Goal: Transaction & Acquisition: Purchase product/service

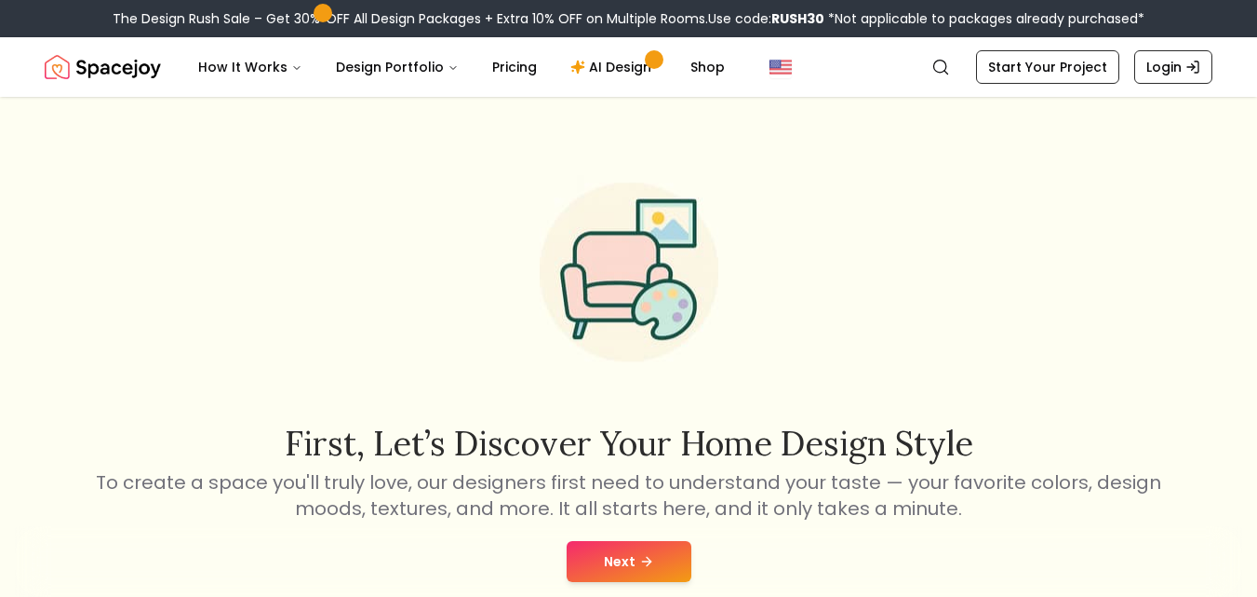
click at [629, 564] on button "Next" at bounding box center [629, 561] width 125 height 41
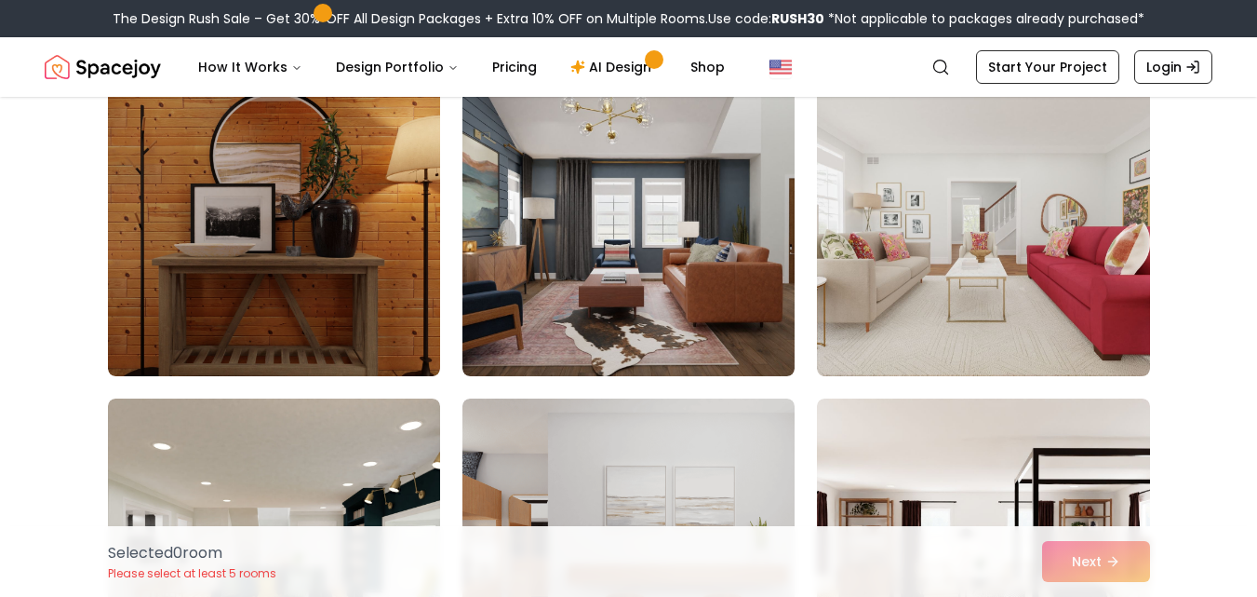
scroll to position [184, 0]
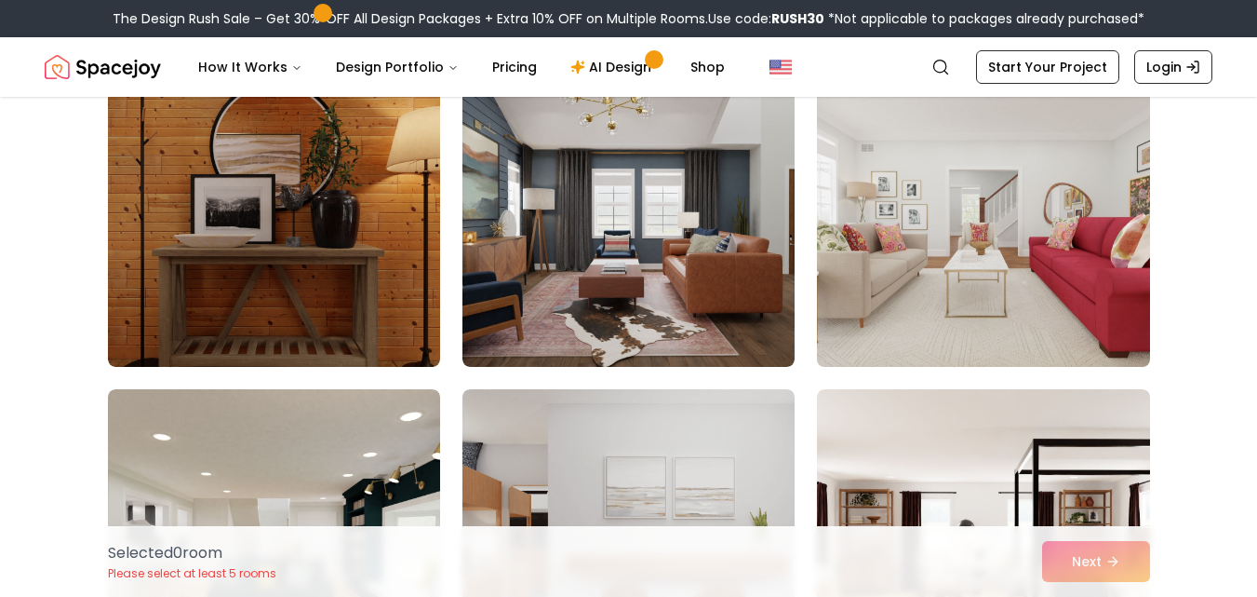
click at [909, 331] on img at bounding box center [983, 217] width 349 height 313
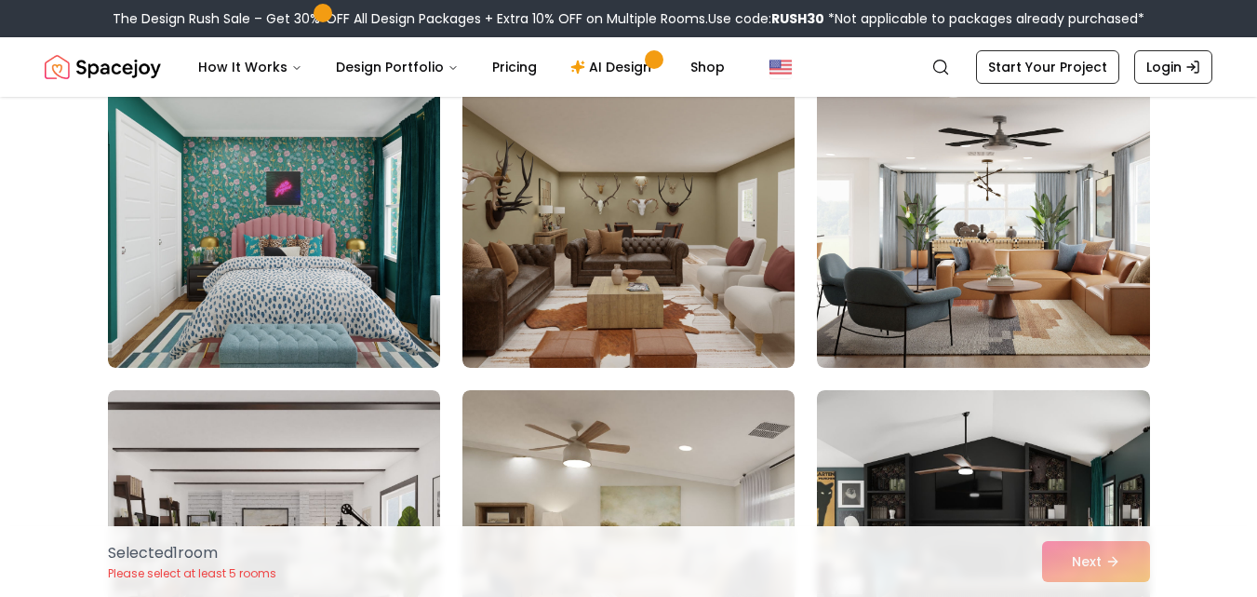
scroll to position [1155, 0]
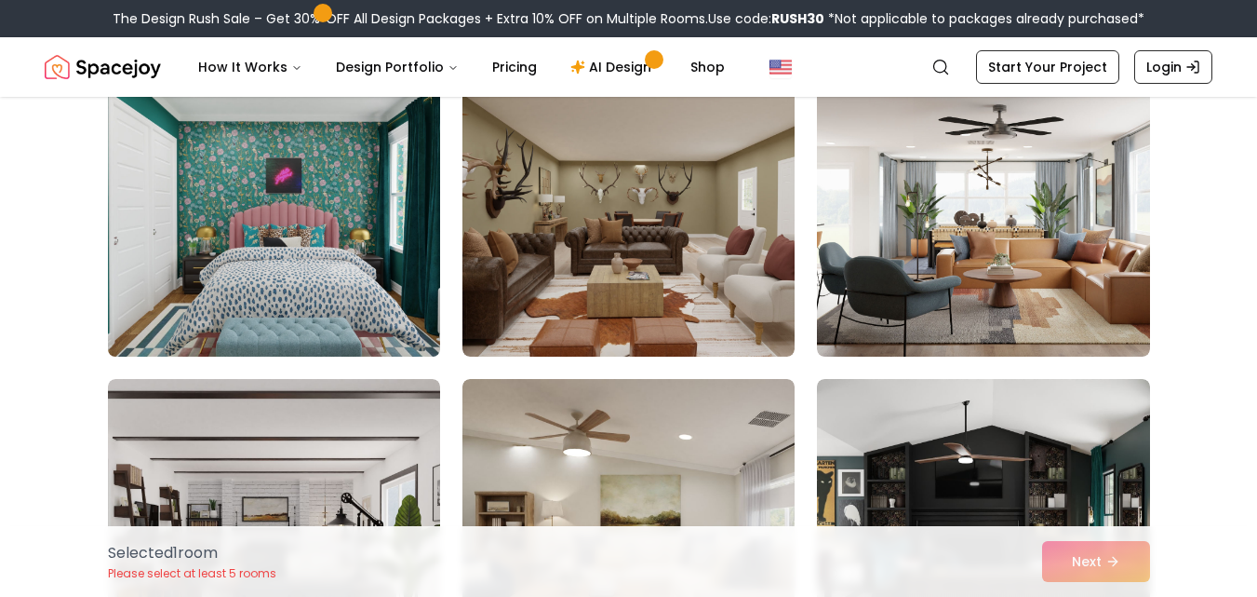
click at [254, 273] on img at bounding box center [274, 207] width 349 height 313
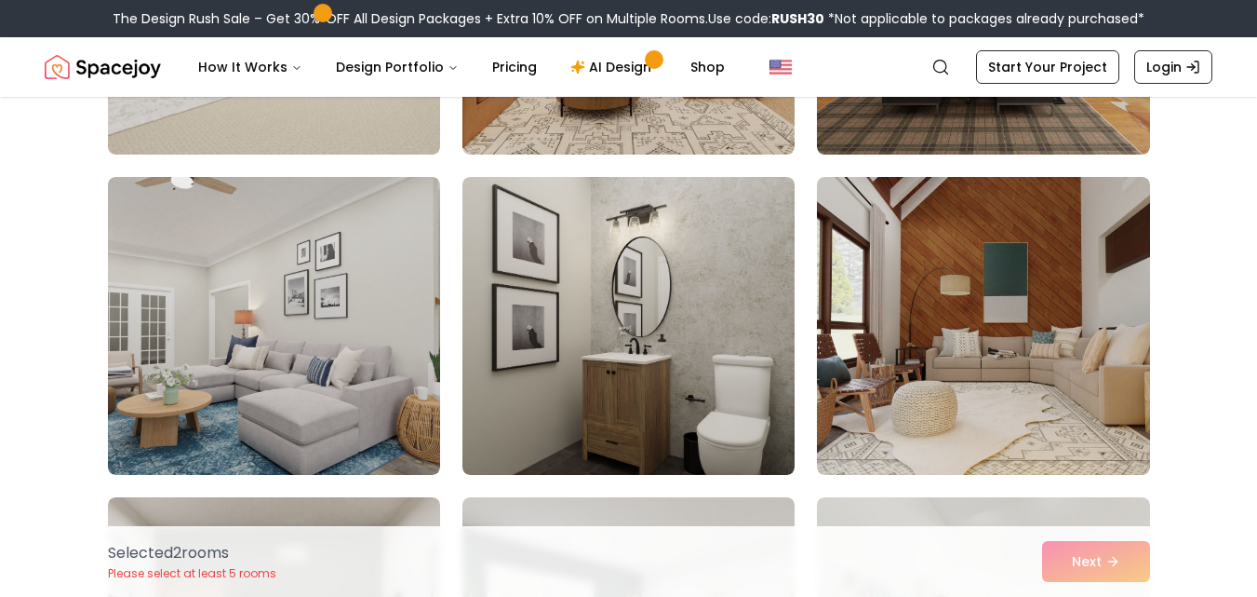
scroll to position [3285, 0]
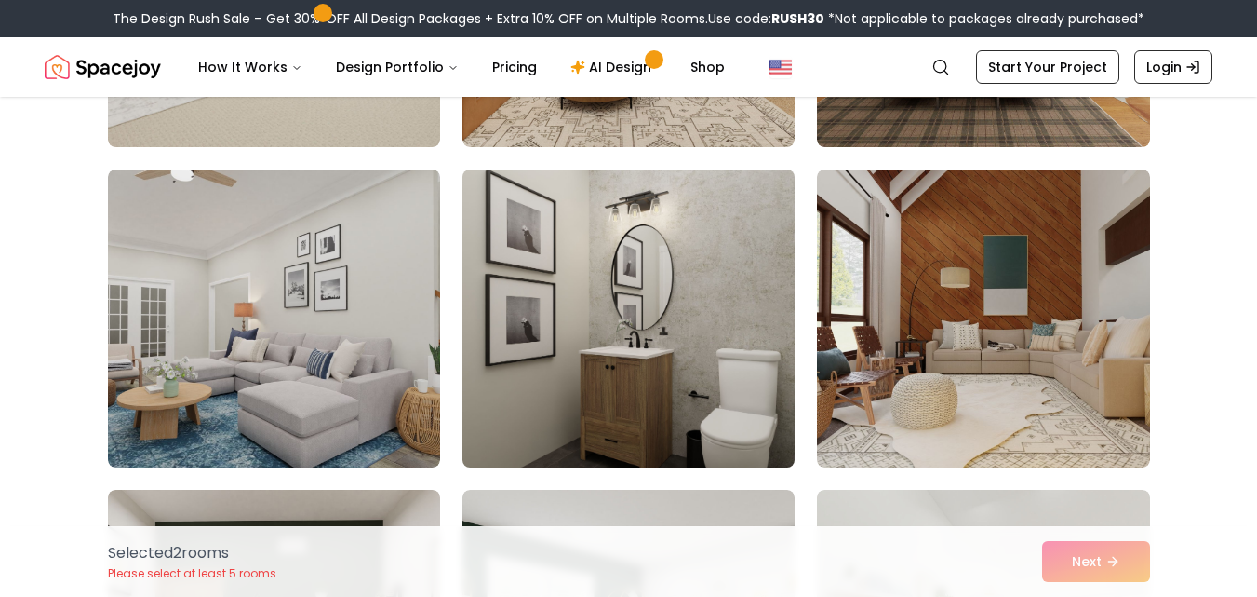
click at [583, 360] on img at bounding box center [628, 318] width 349 height 313
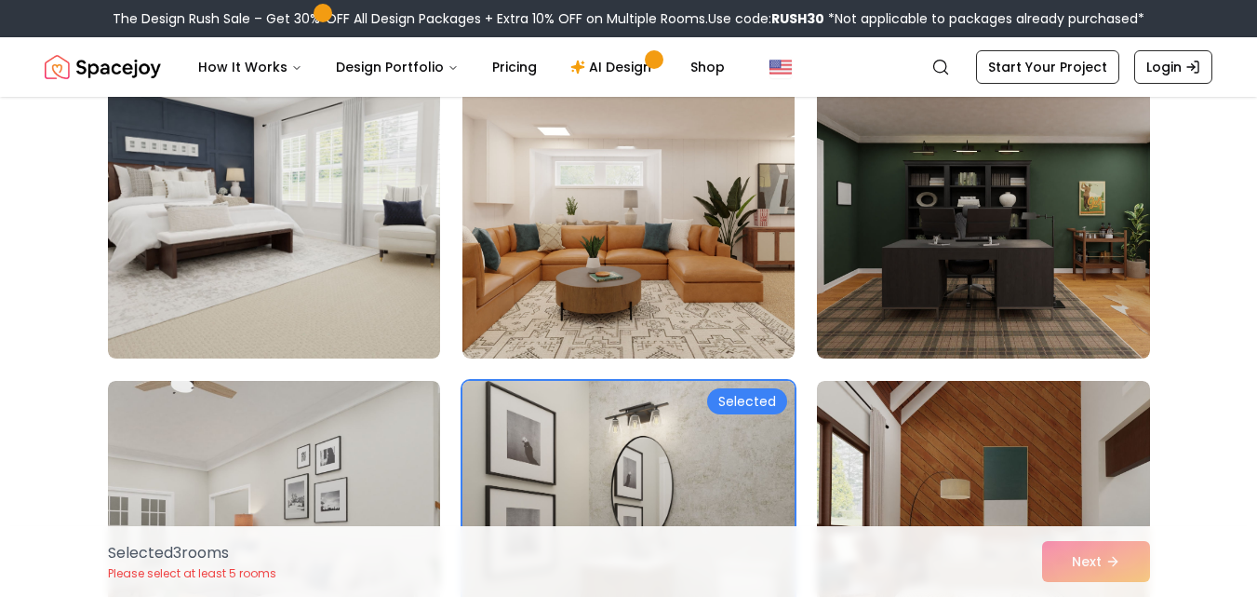
scroll to position [3056, 0]
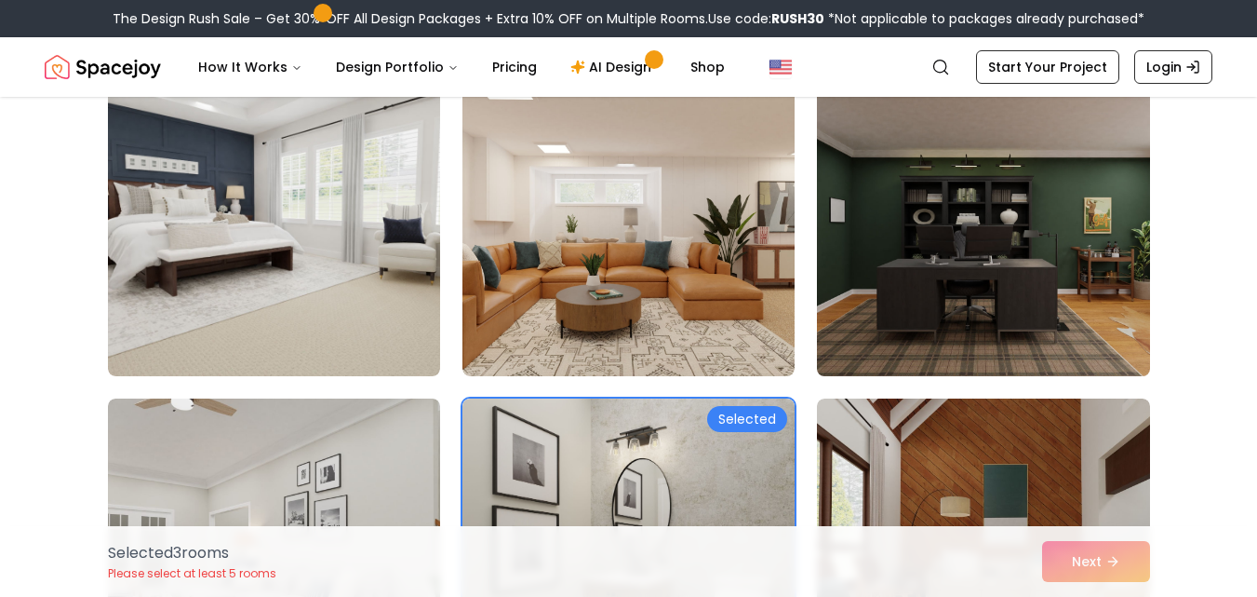
click at [982, 281] on img at bounding box center [983, 227] width 349 height 313
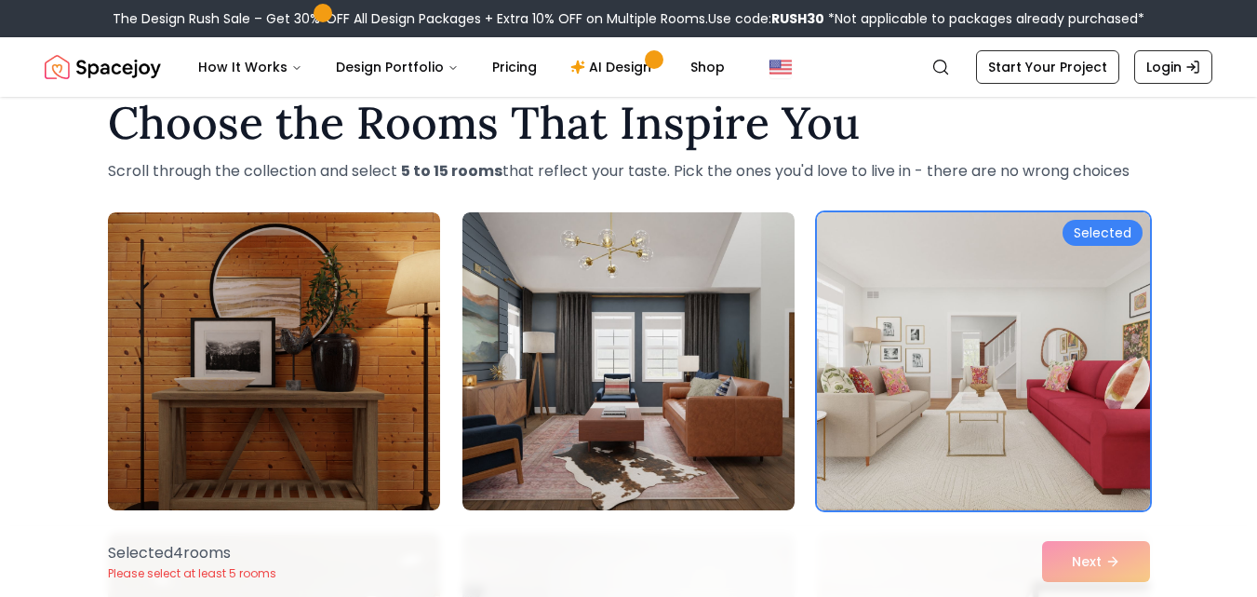
scroll to position [33, 0]
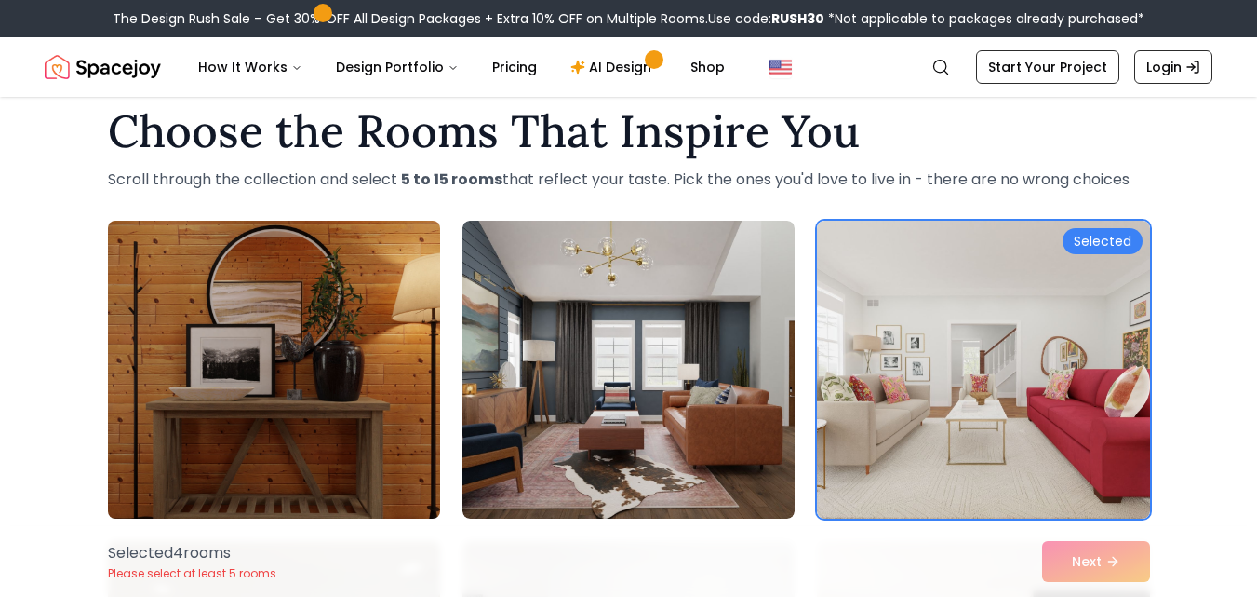
click at [299, 364] on img at bounding box center [274, 369] width 349 height 313
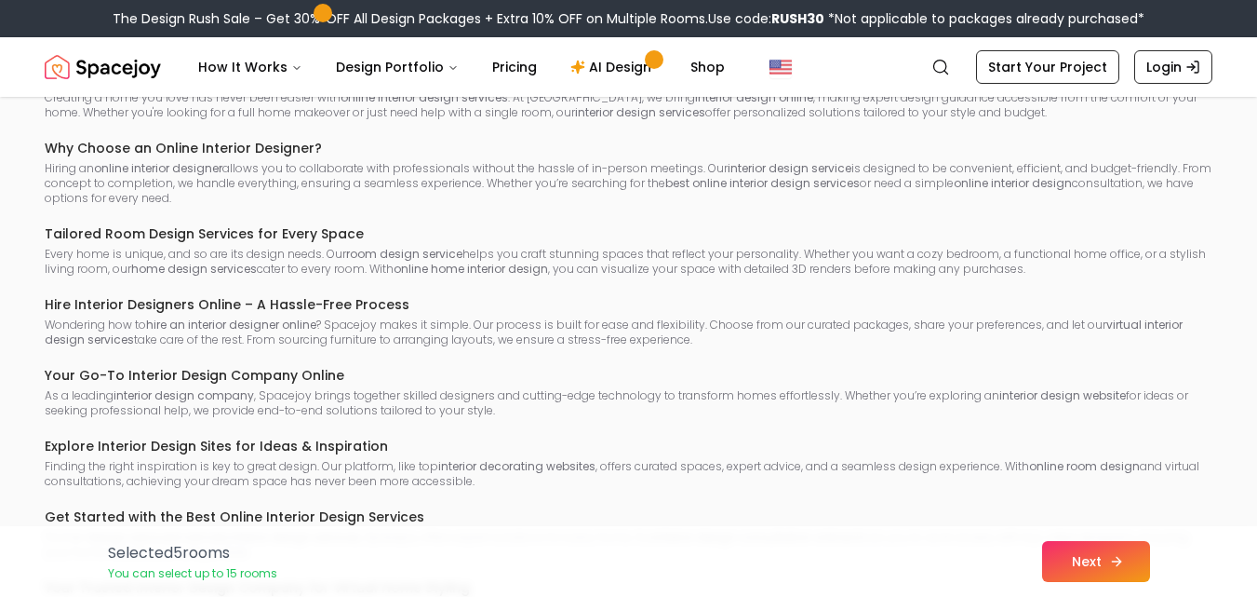
click at [1114, 561] on icon at bounding box center [1116, 561] width 8 height 0
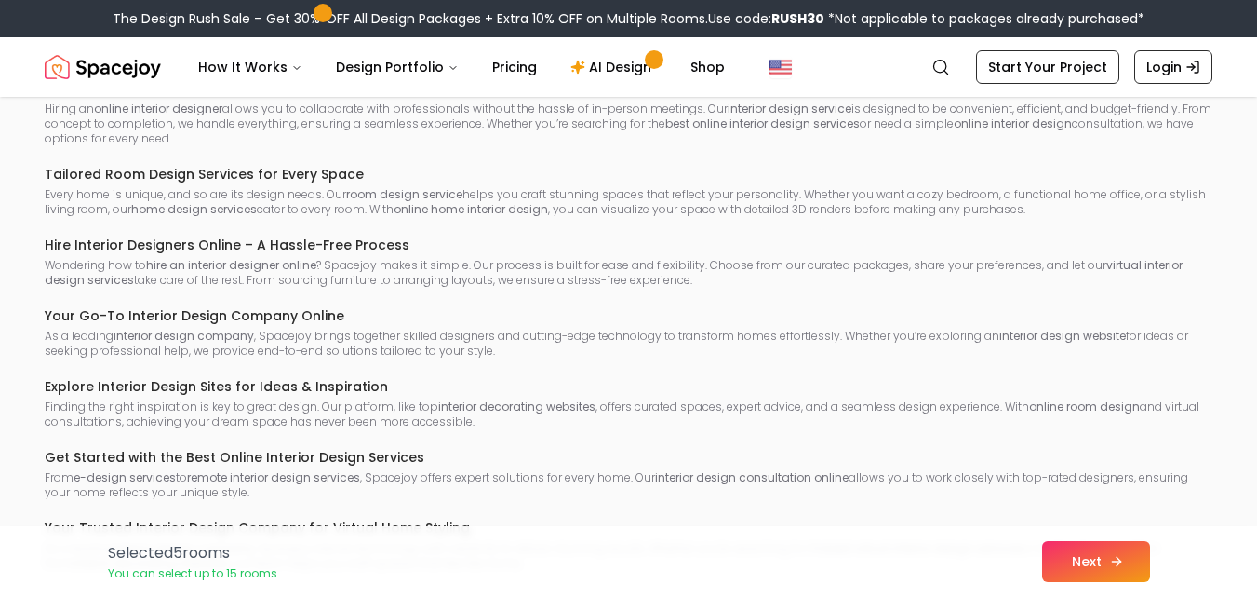
scroll to position [6325, 0]
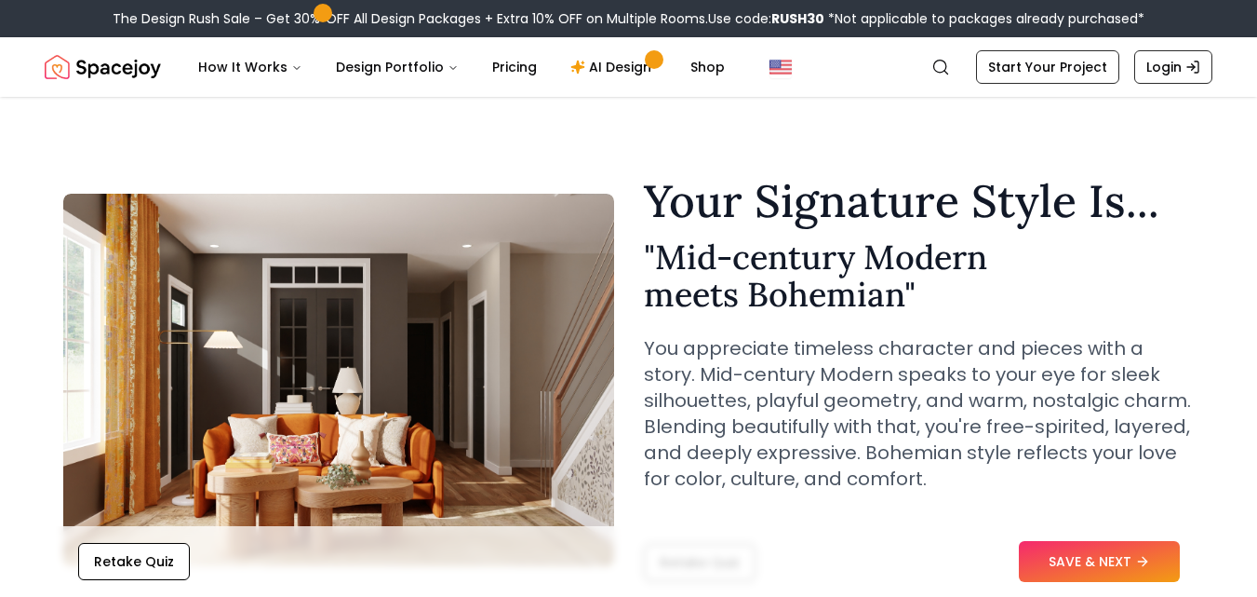
scroll to position [73, 0]
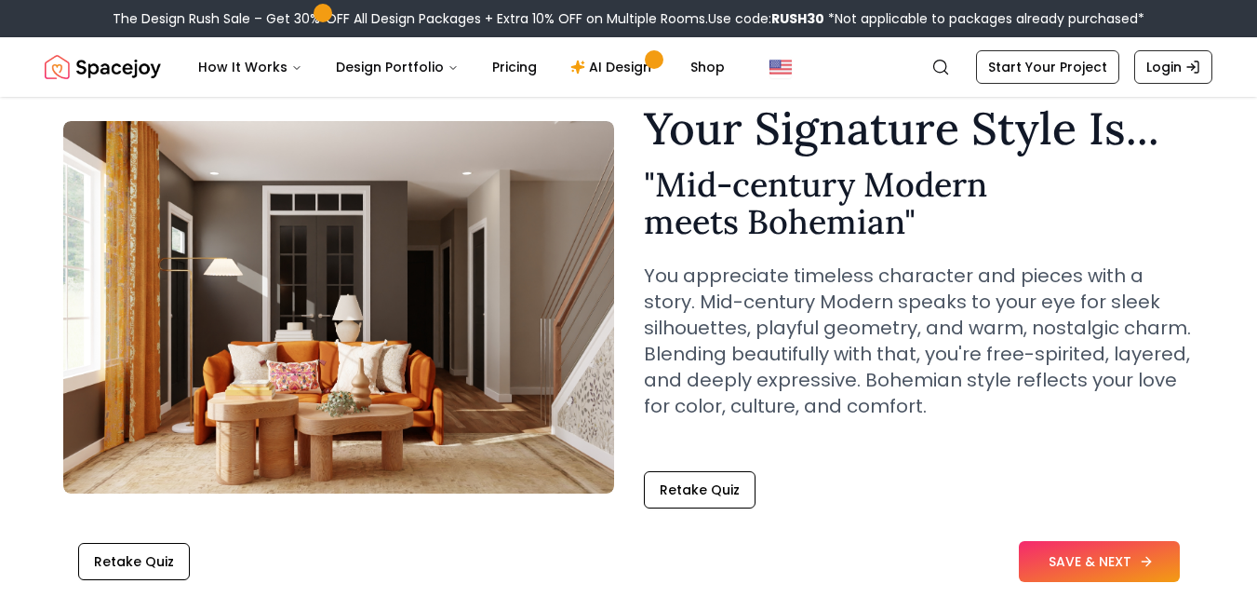
click at [1046, 556] on button "SAVE & NEXT" at bounding box center [1099, 561] width 161 height 41
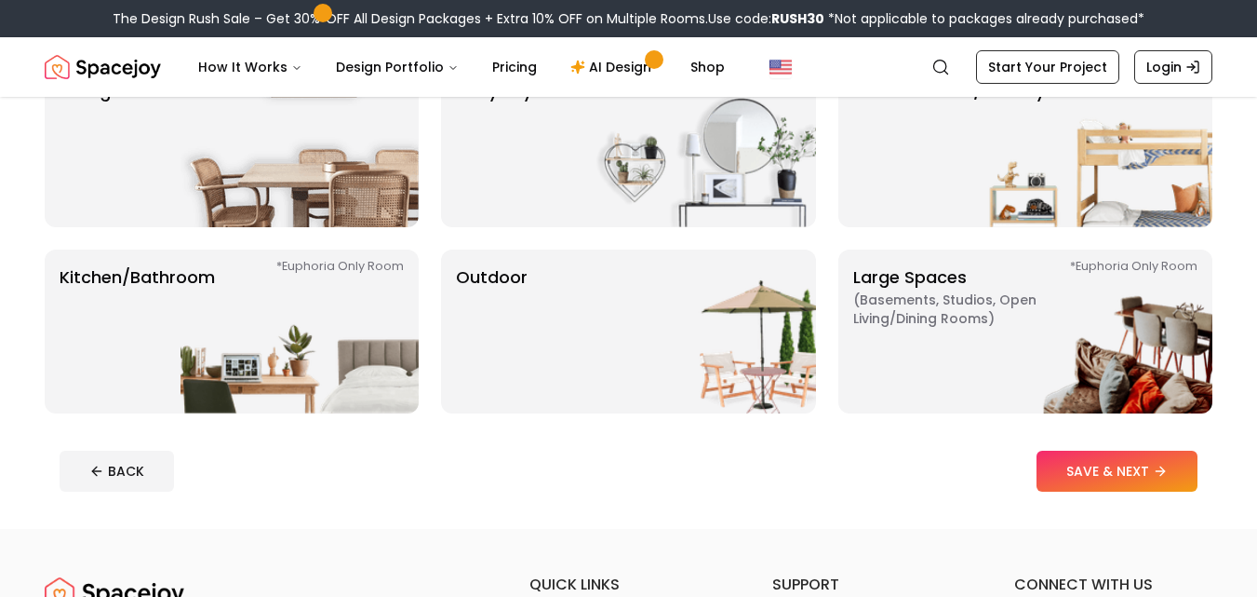
scroll to position [382, 0]
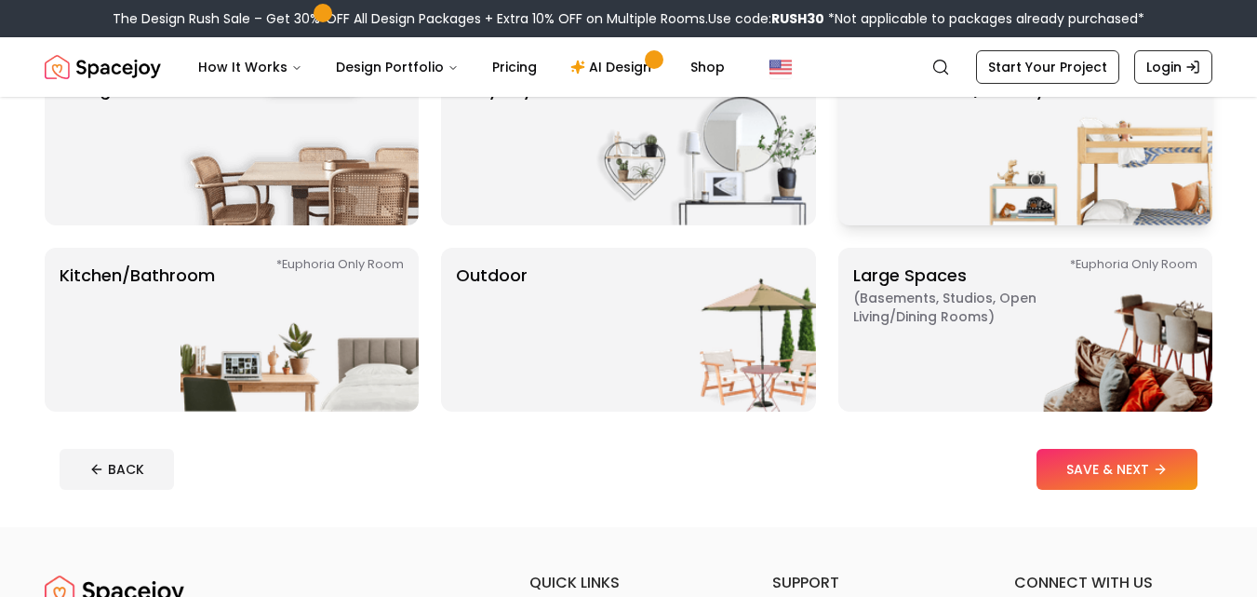
click at [1074, 170] on img at bounding box center [1093, 143] width 238 height 164
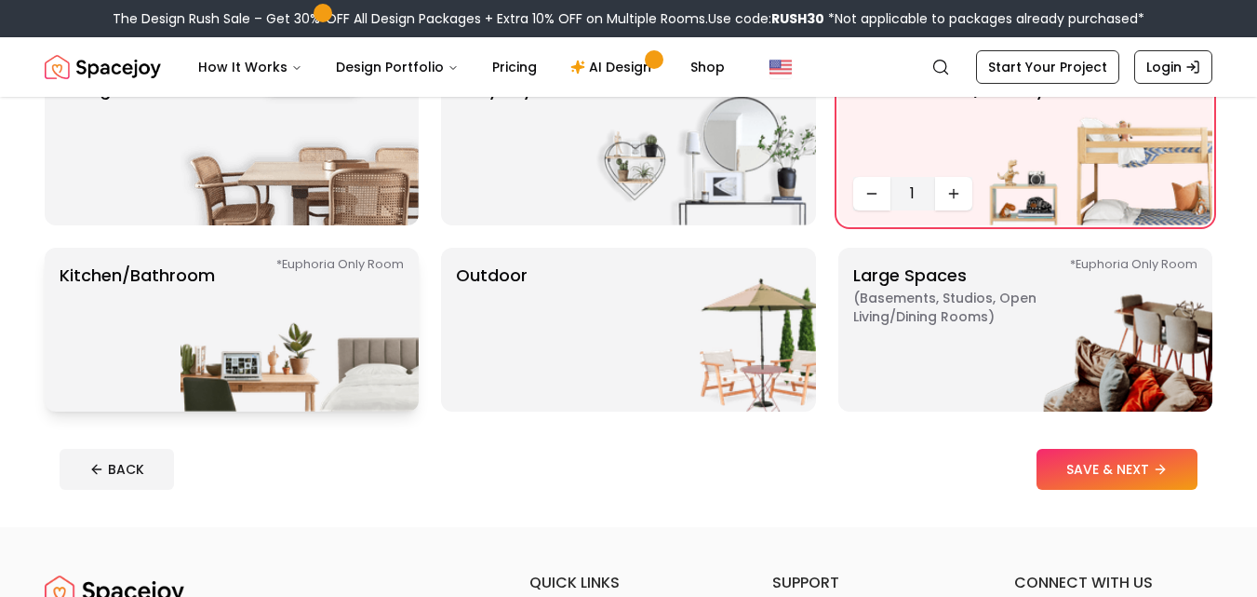
click at [313, 295] on img at bounding box center [300, 330] width 238 height 164
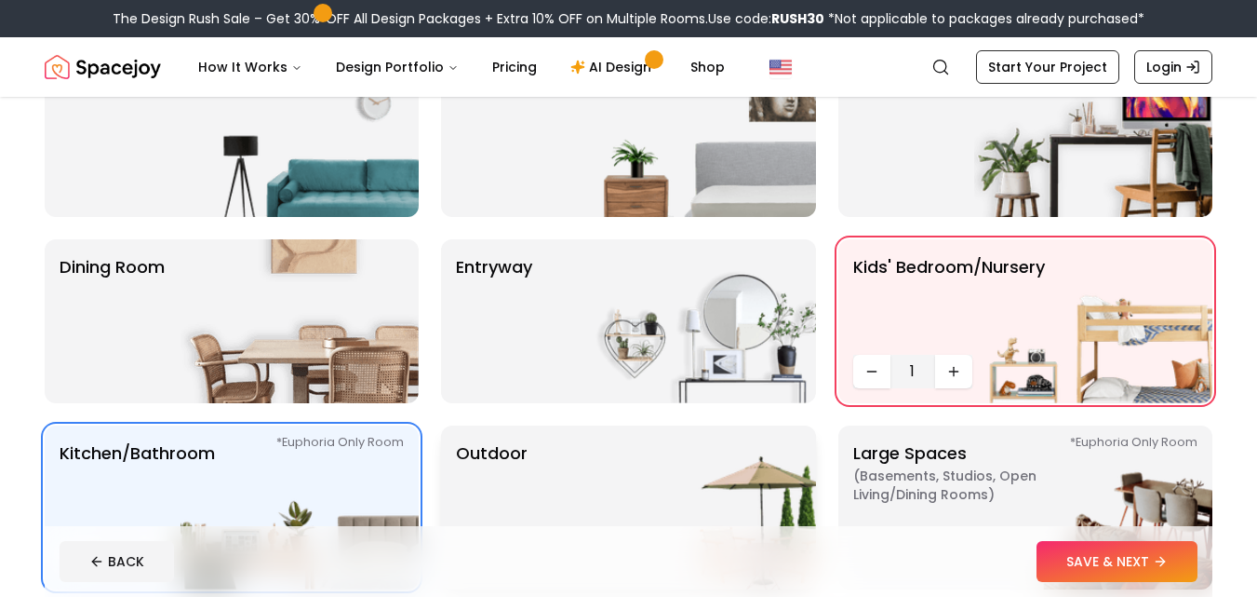
scroll to position [200, 0]
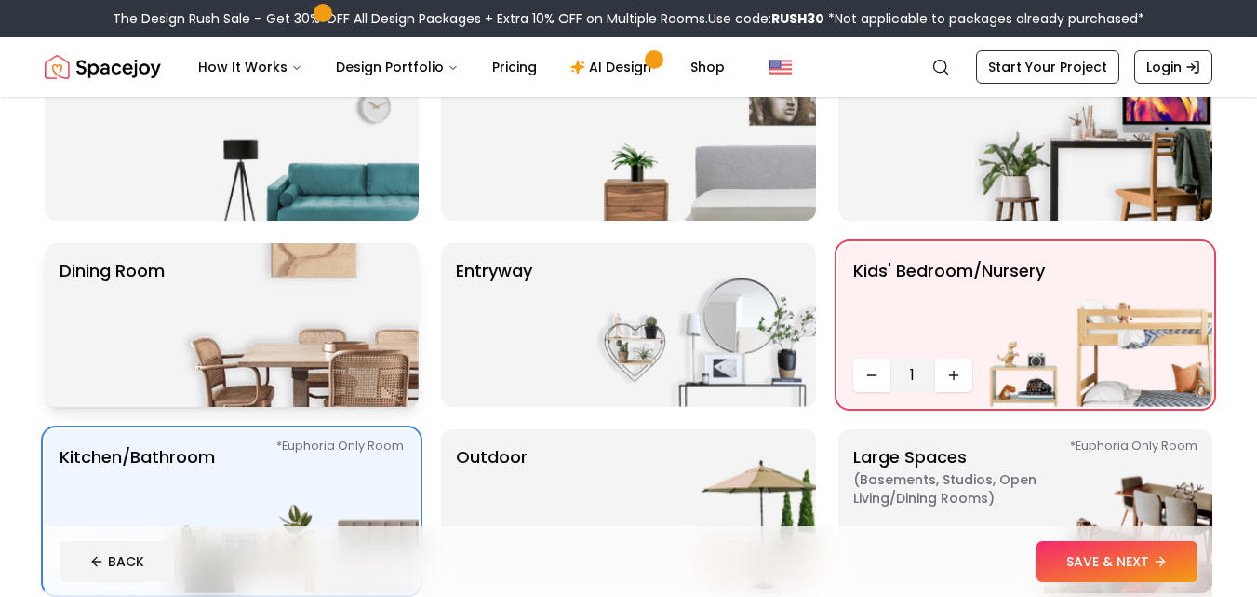
click at [248, 357] on img at bounding box center [300, 325] width 238 height 164
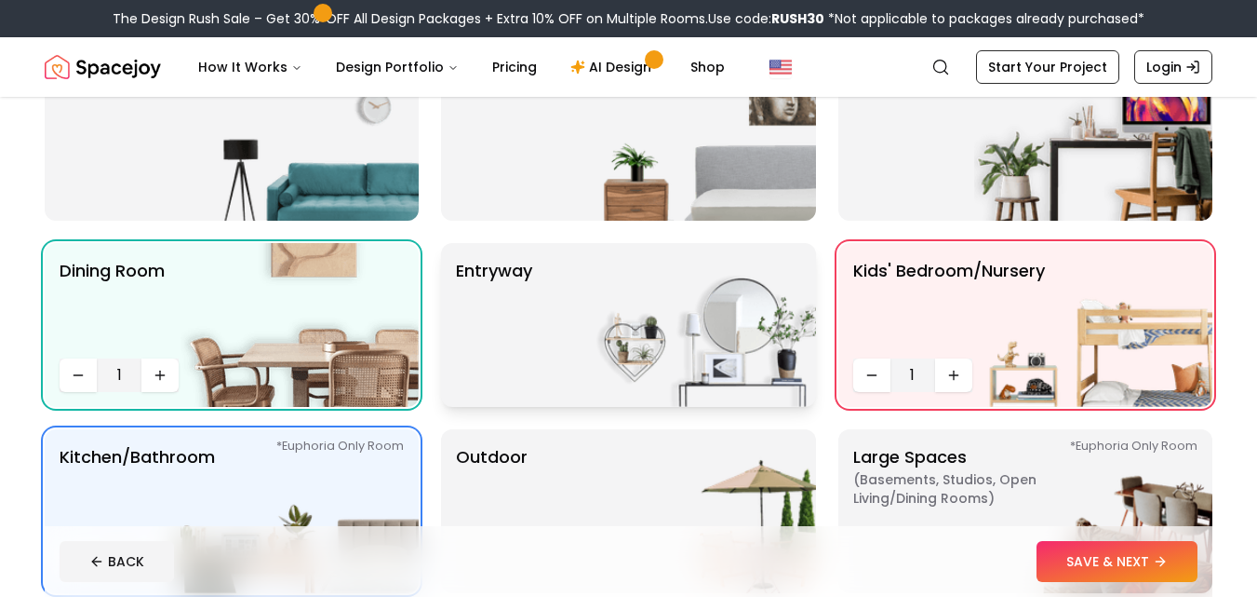
click at [595, 365] on img at bounding box center [697, 325] width 238 height 164
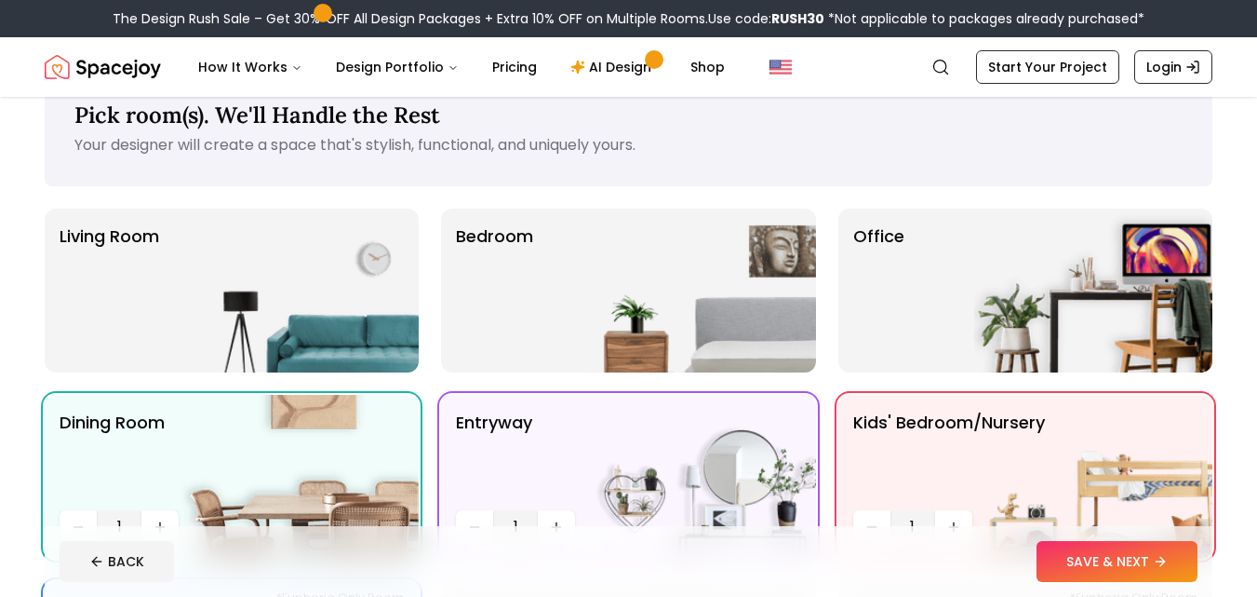
scroll to position [49, 0]
click at [282, 323] on img at bounding box center [300, 290] width 238 height 164
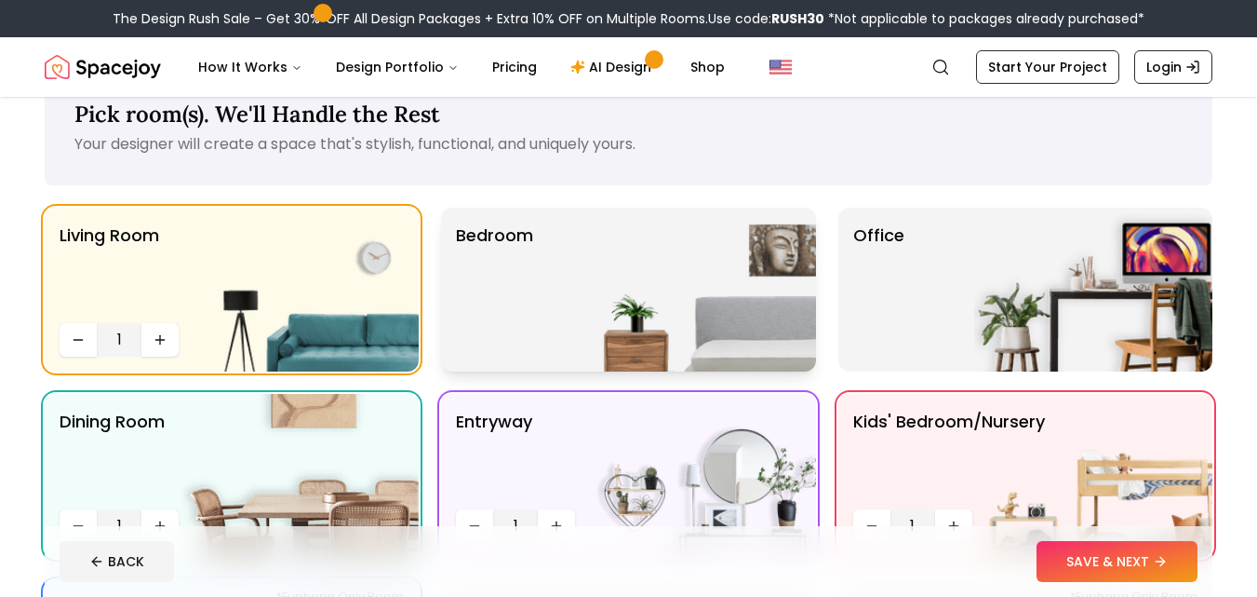
click at [753, 338] on img at bounding box center [697, 290] width 238 height 164
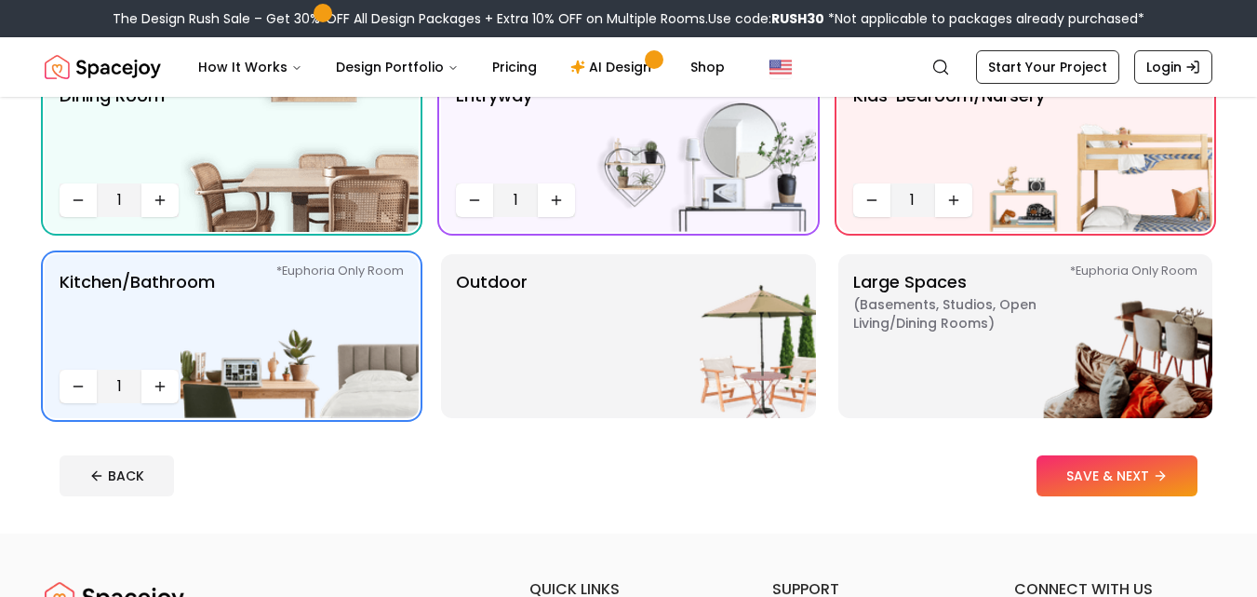
scroll to position [390, 0]
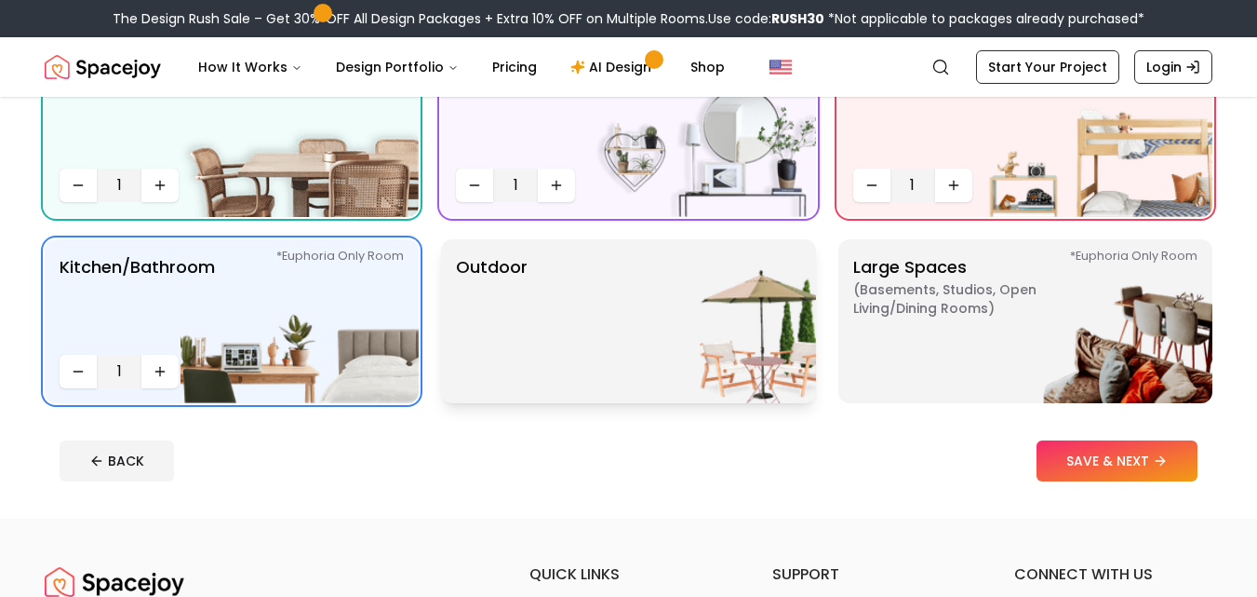
click at [759, 363] on img at bounding box center [697, 321] width 238 height 164
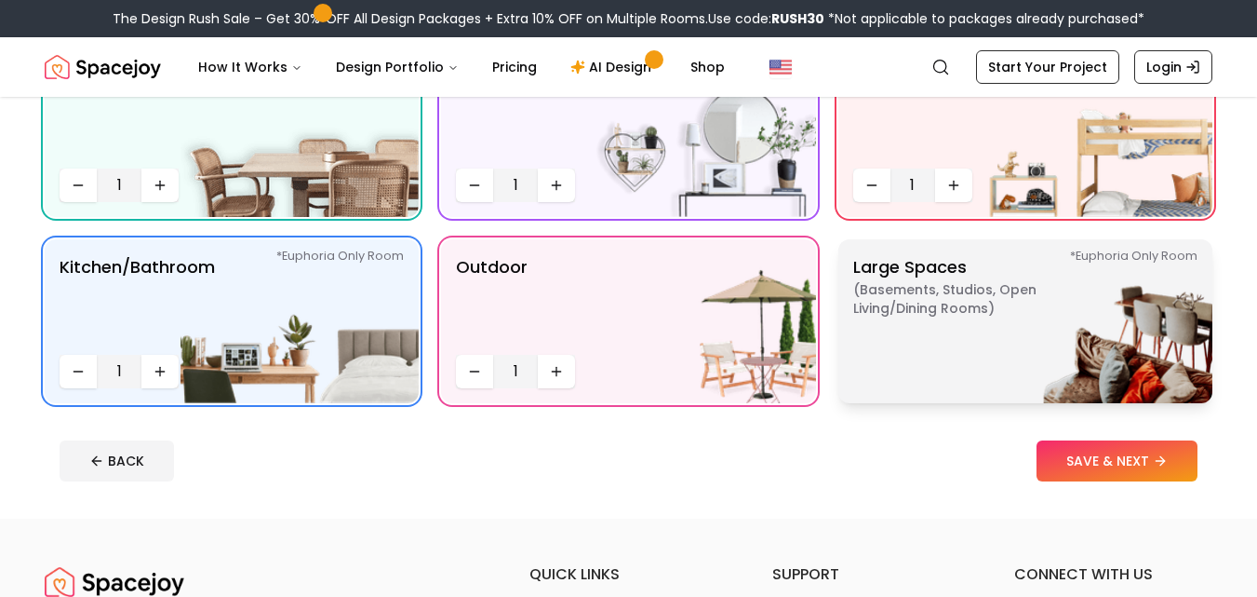
click at [923, 340] on p "Large Spaces ( Basements, Studios, Open living/dining rooms ) *Euphoria Only Ro…" at bounding box center [969, 321] width 233 height 134
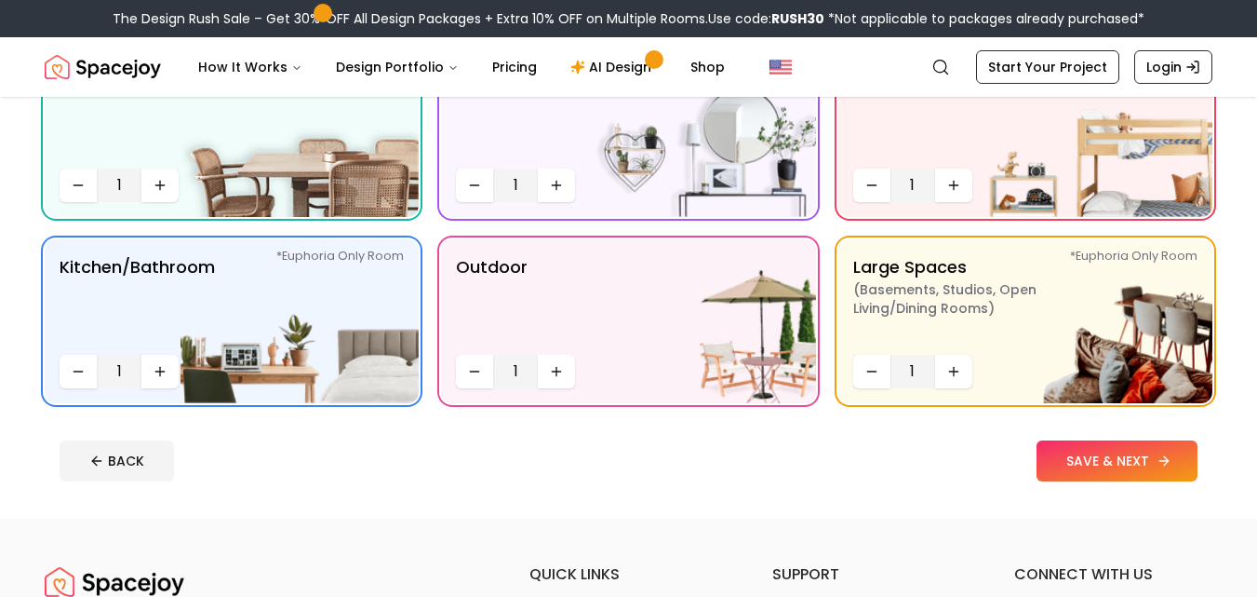
click at [1135, 456] on button "SAVE & NEXT" at bounding box center [1117, 460] width 161 height 41
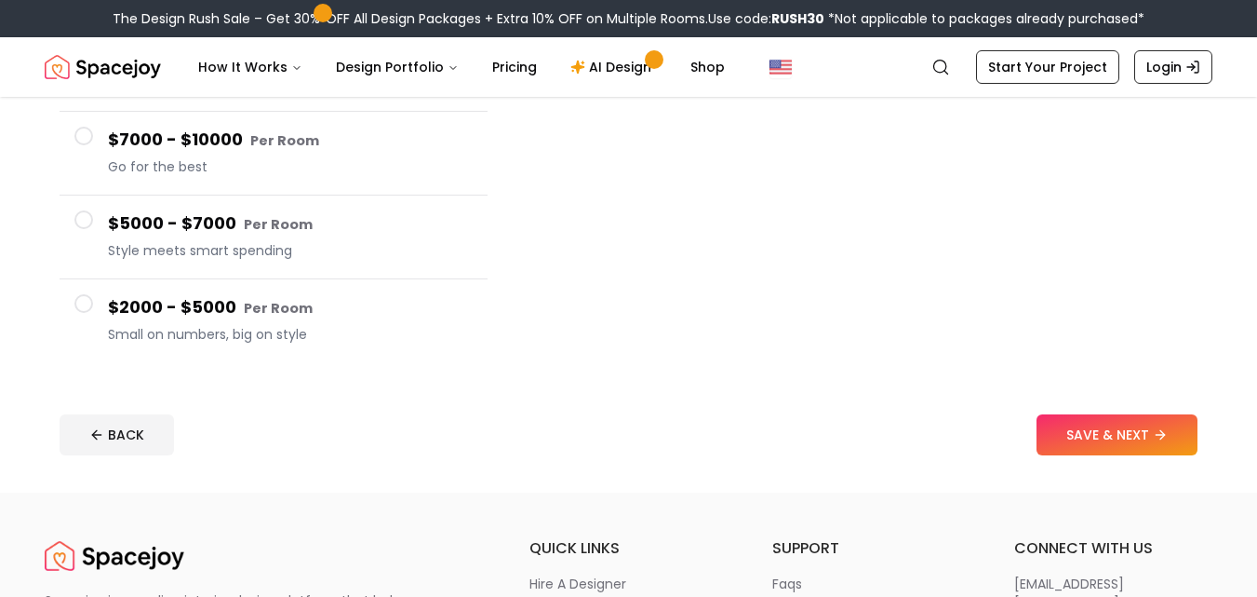
scroll to position [351, 0]
click at [104, 302] on button "$2000 - $5000 Per Room Small on numbers, big on style" at bounding box center [274, 319] width 428 height 83
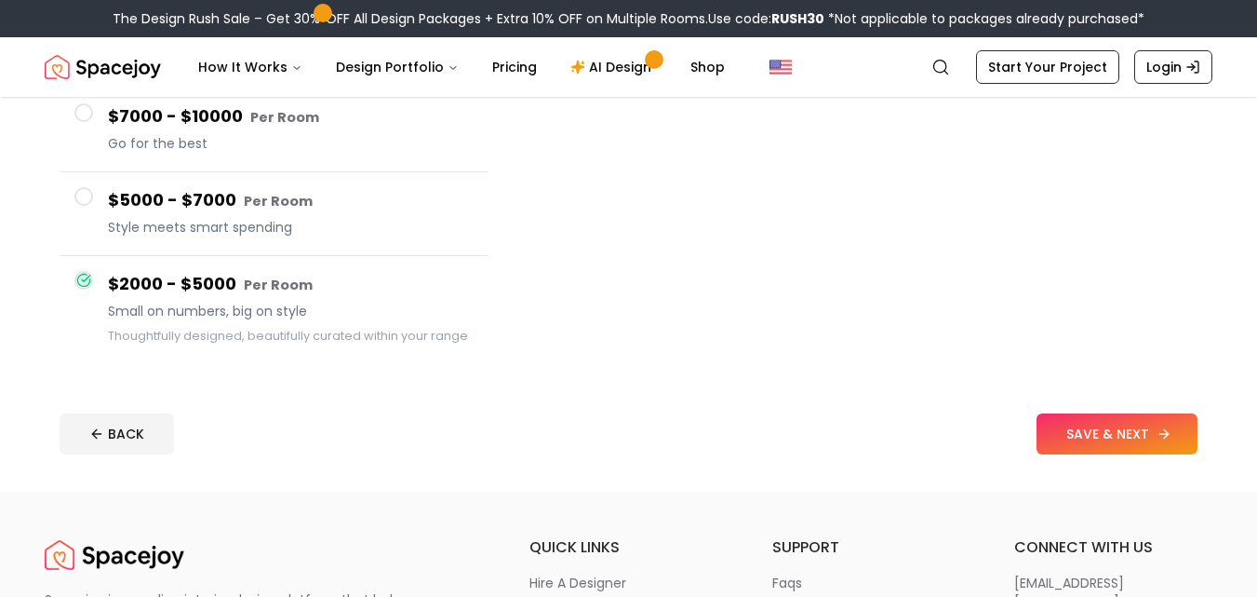
click at [1104, 444] on button "SAVE & NEXT" at bounding box center [1117, 433] width 161 height 41
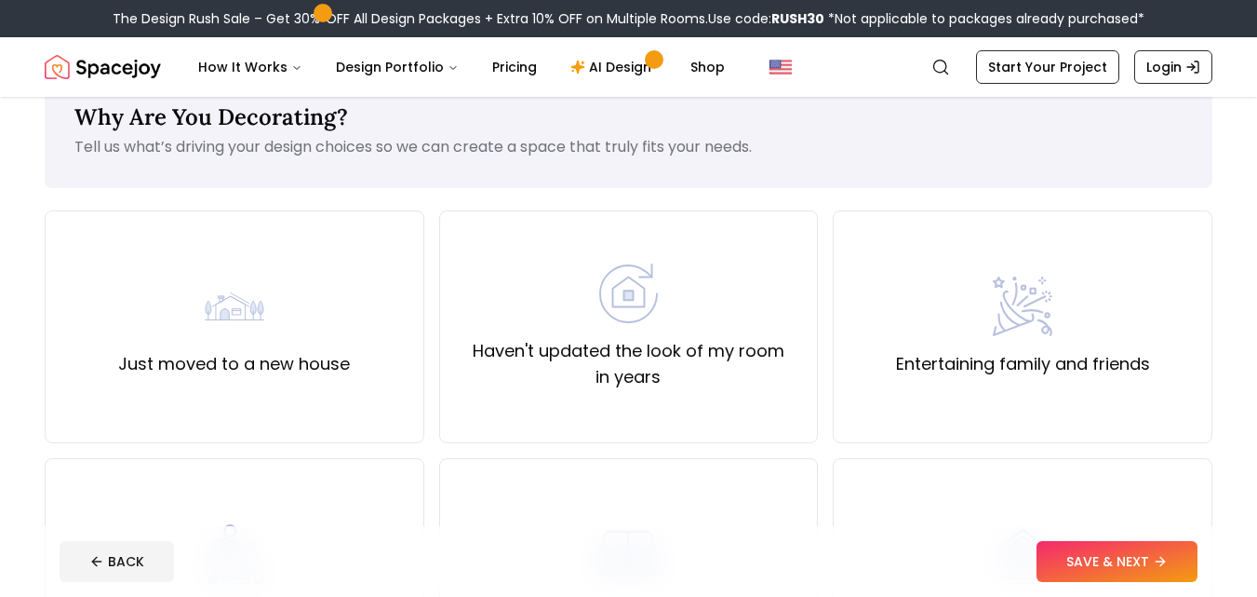
scroll to position [51, 0]
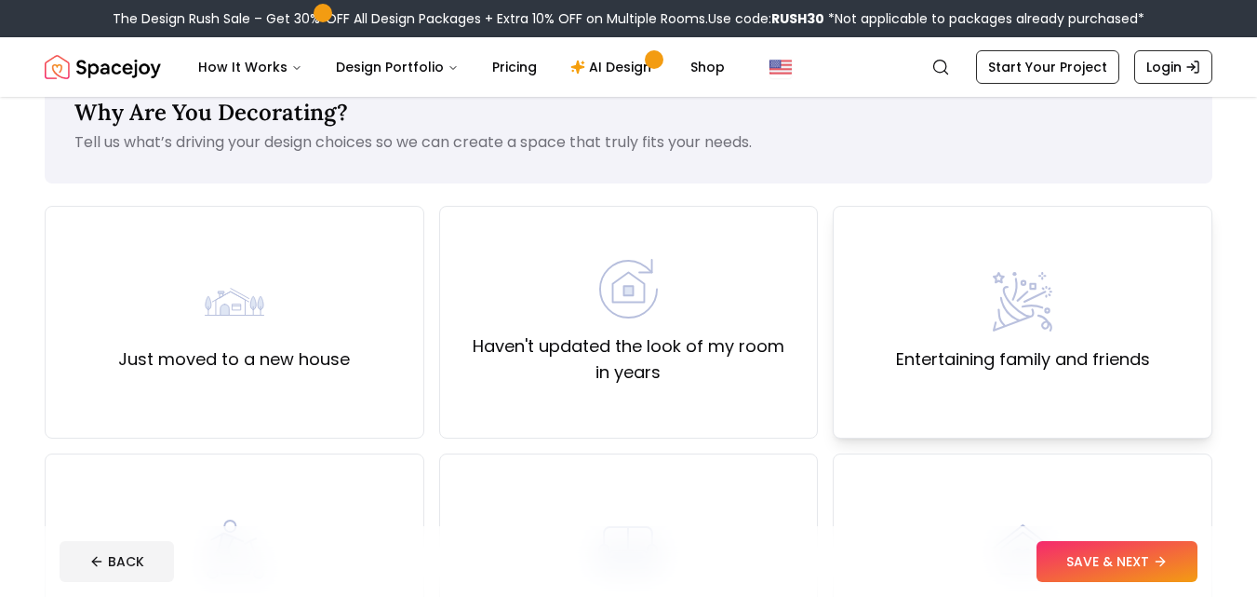
click at [1186, 359] on div "Entertaining family and friends" at bounding box center [1023, 322] width 380 height 233
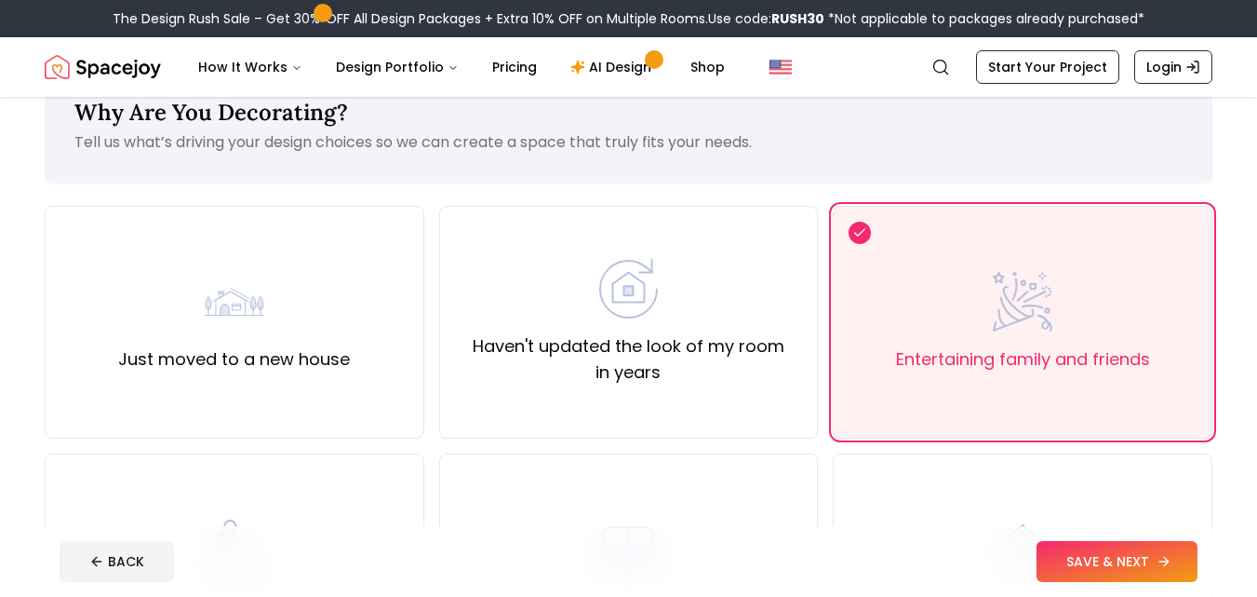
click at [1161, 561] on icon at bounding box center [1164, 561] width 8 height 0
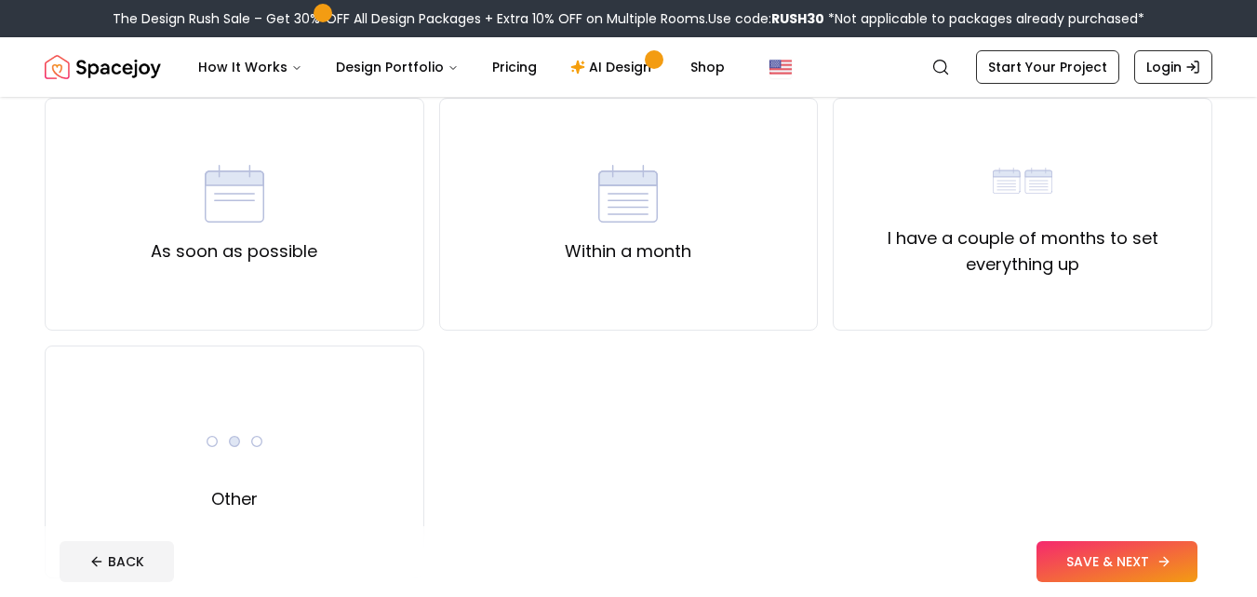
scroll to position [164, 0]
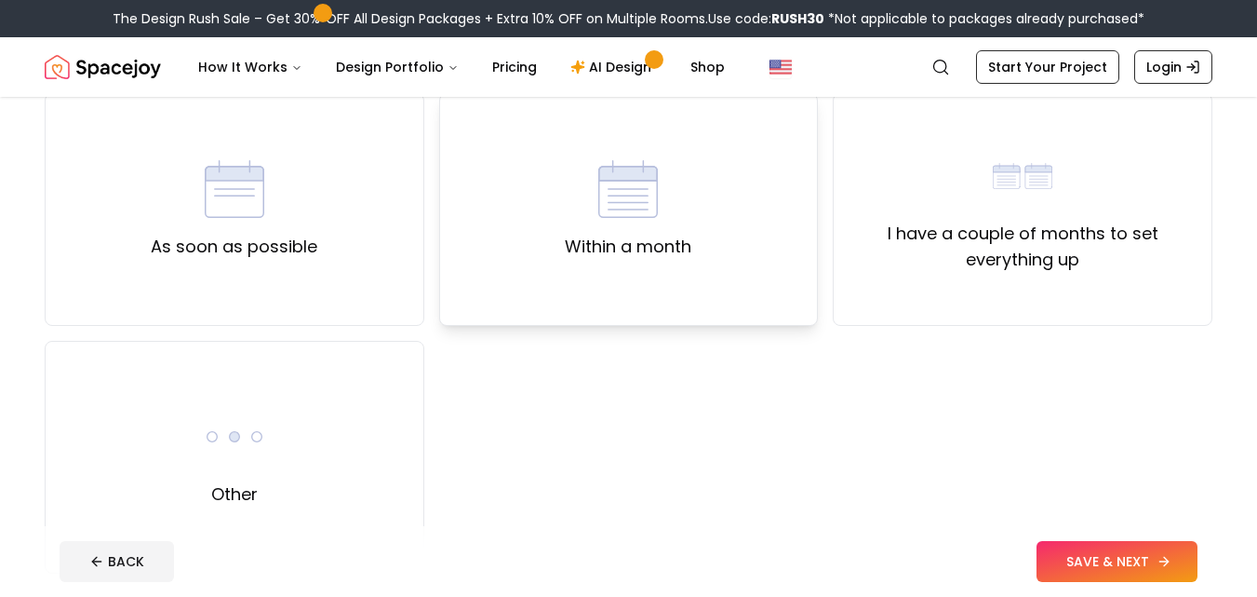
click at [693, 256] on div "Within a month" at bounding box center [629, 209] width 380 height 233
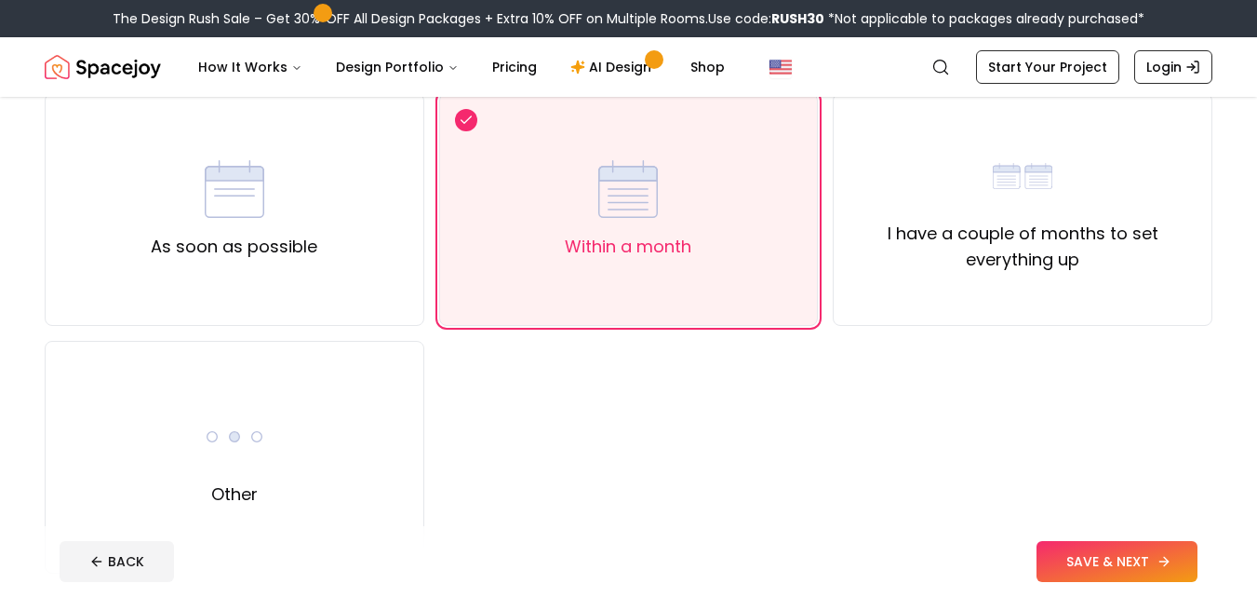
click at [1128, 558] on button "SAVE & NEXT" at bounding box center [1117, 561] width 161 height 41
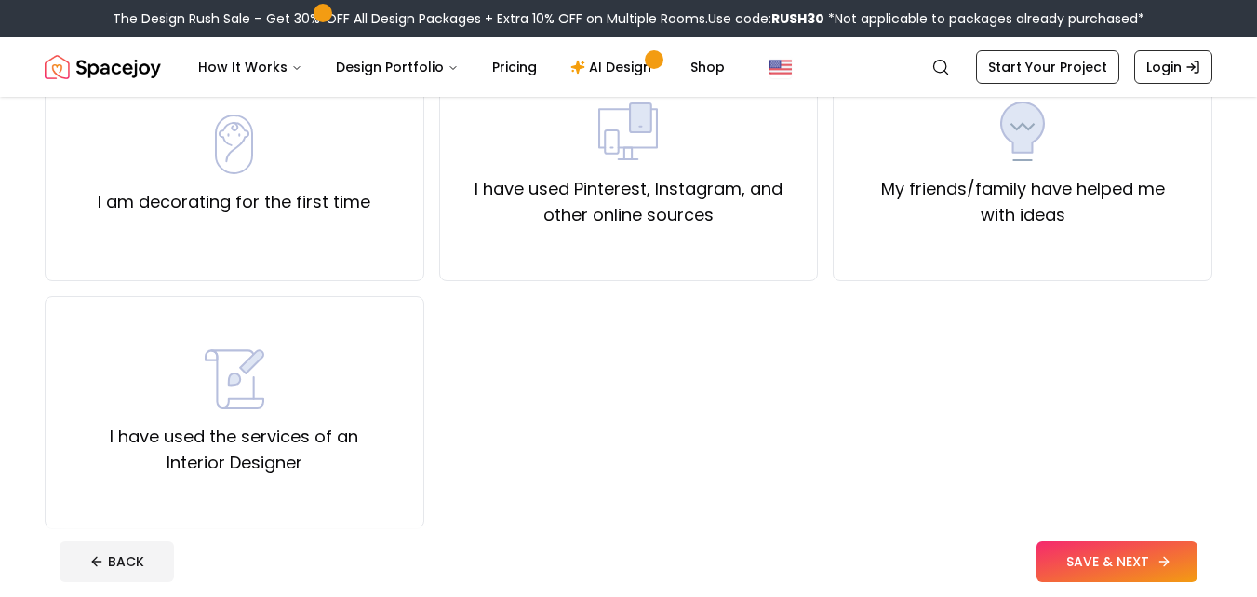
scroll to position [211, 0]
click at [330, 228] on div "I am decorating for the first time" at bounding box center [235, 162] width 380 height 233
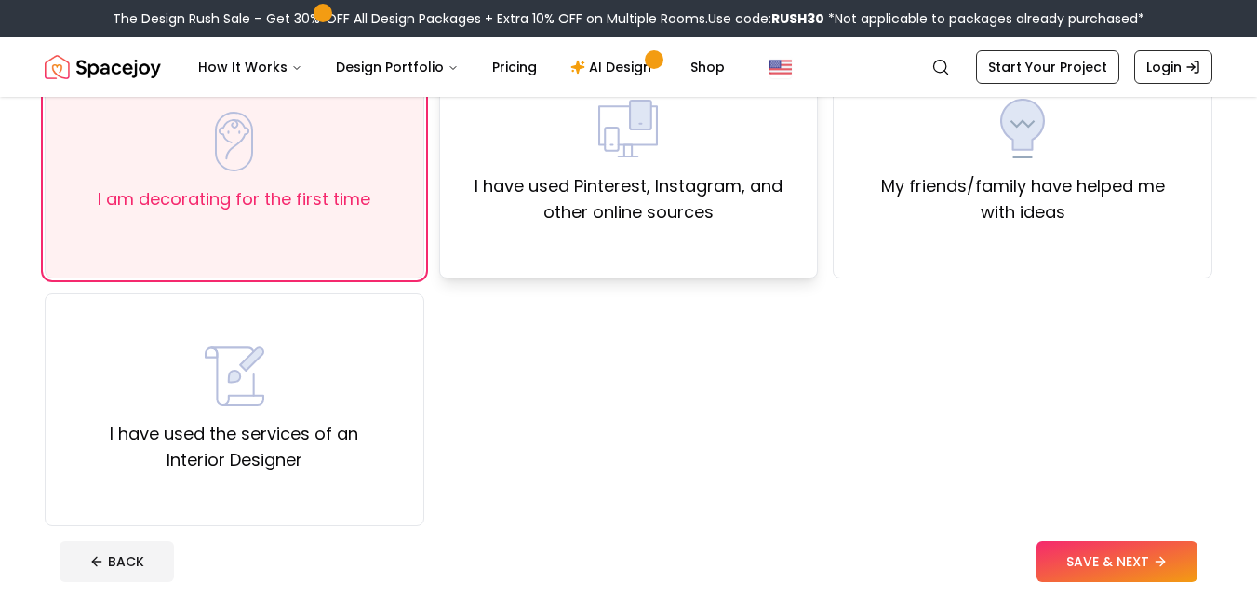
click at [621, 233] on div "I have used Pinterest, Instagram, and other online sources" at bounding box center [629, 162] width 380 height 233
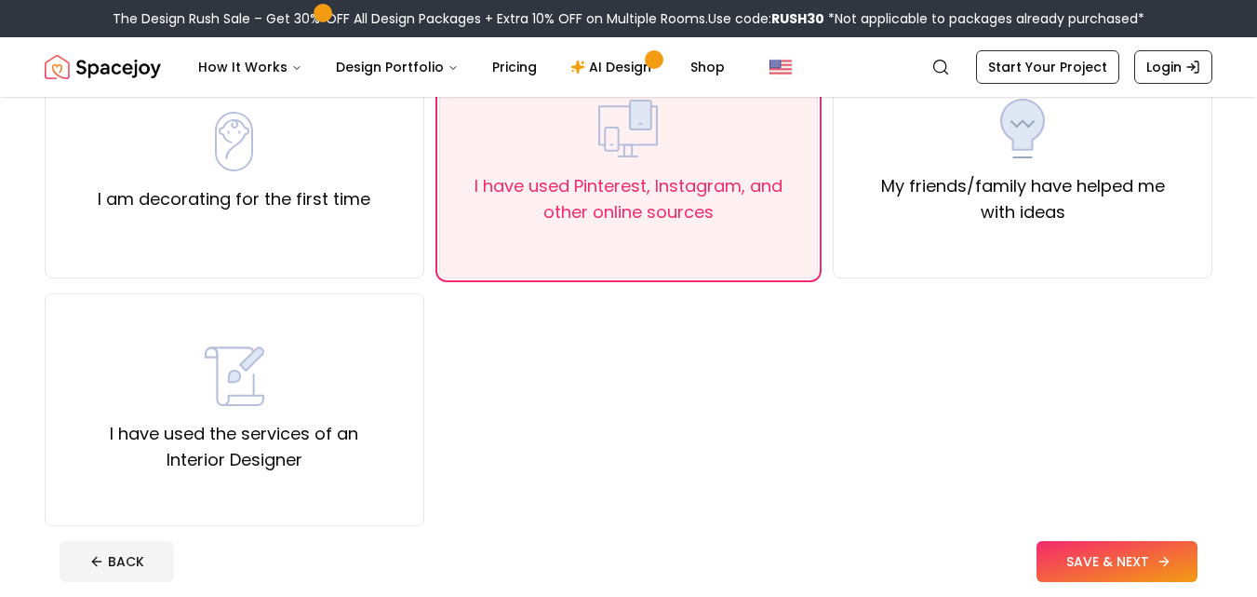
click at [1123, 577] on button "SAVE & NEXT" at bounding box center [1117, 561] width 161 height 41
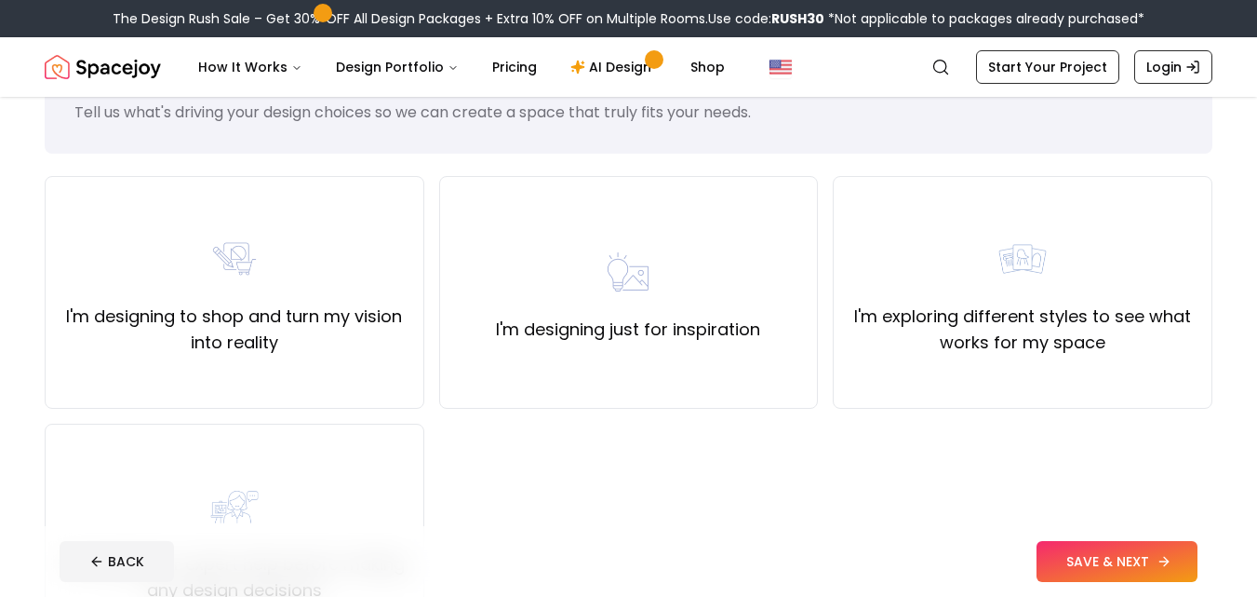
scroll to position [89, 0]
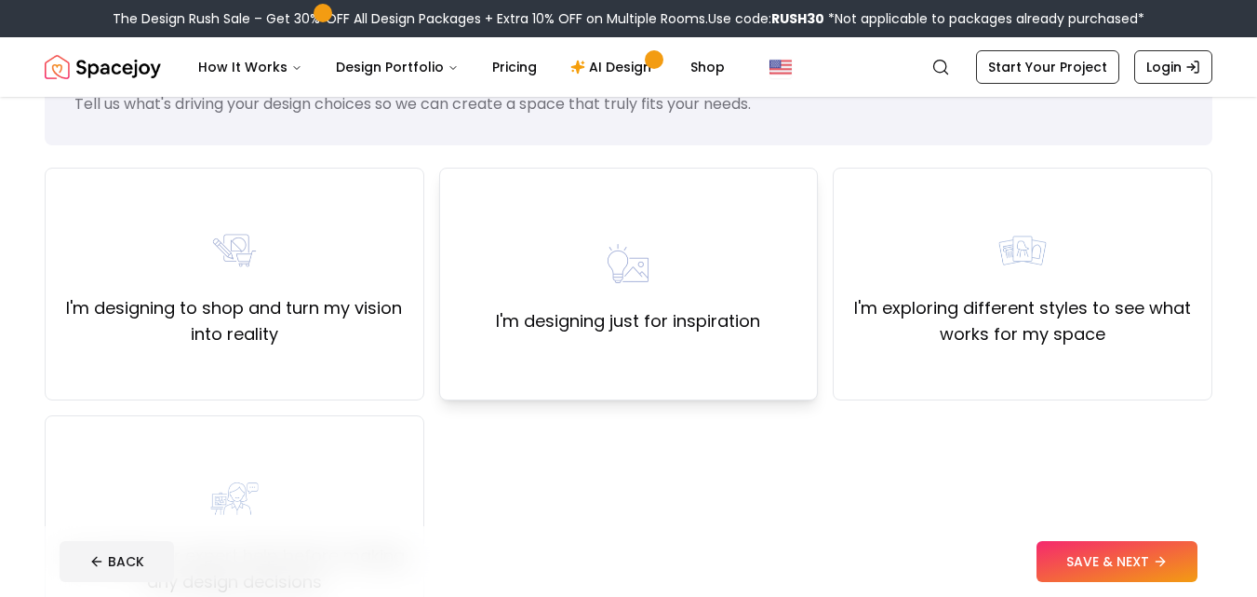
click at [594, 321] on label "I'm designing just for inspiration" at bounding box center [628, 321] width 264 height 26
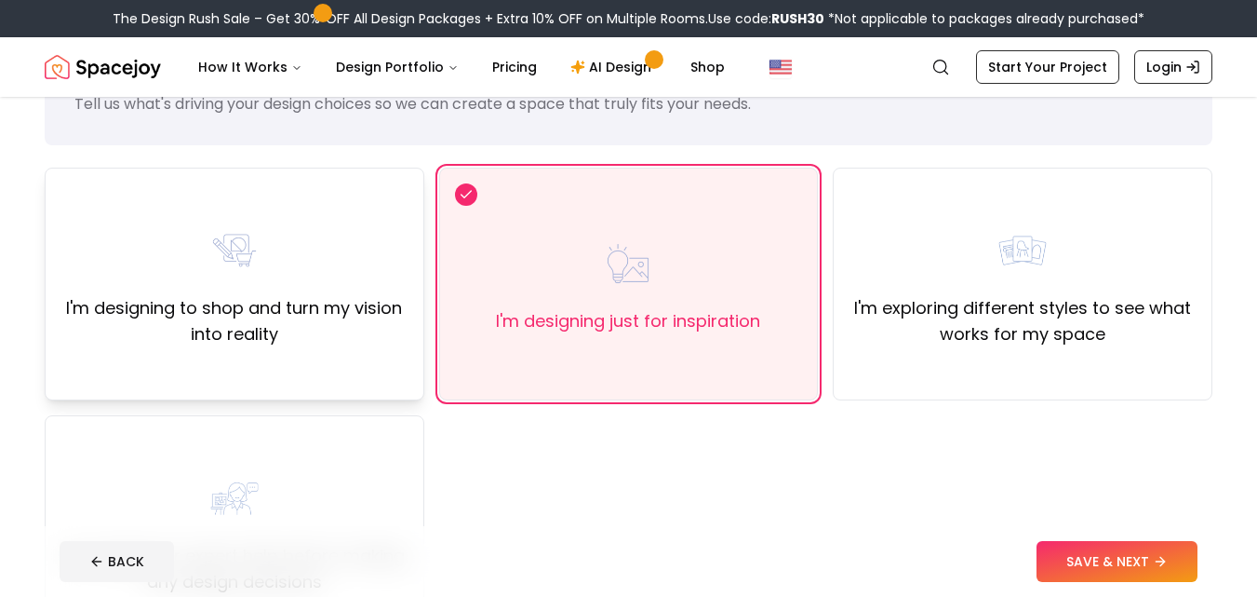
click at [382, 299] on label "I'm designing to shop and turn my vision into reality" at bounding box center [234, 321] width 348 height 52
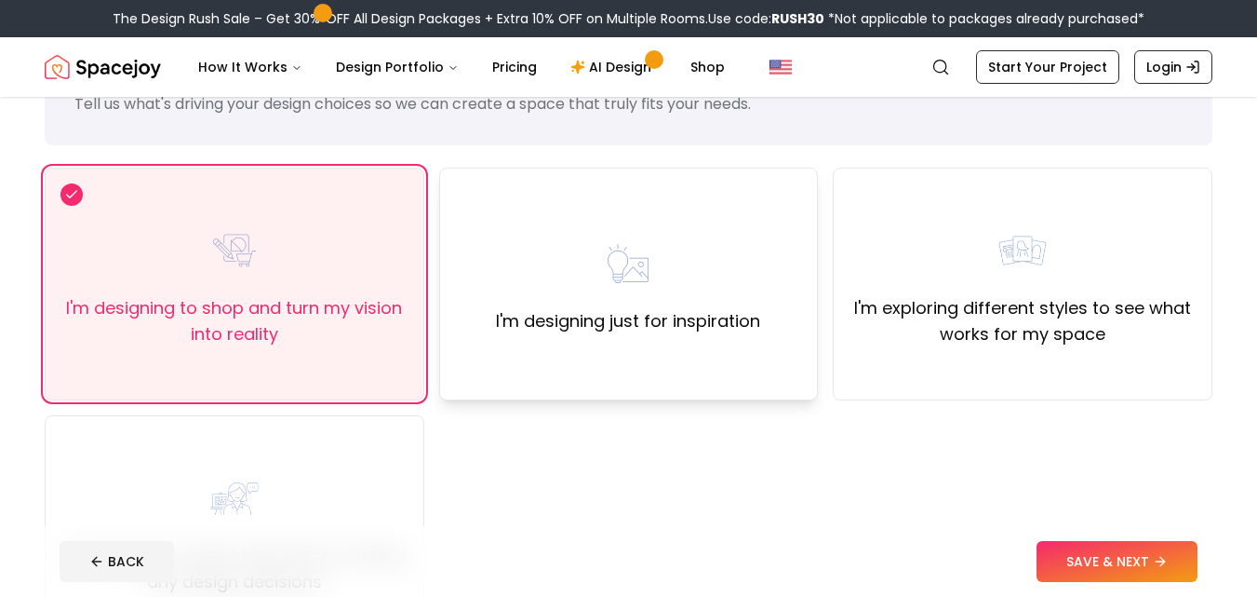
click at [692, 302] on div "I'm designing just for inspiration" at bounding box center [628, 284] width 264 height 101
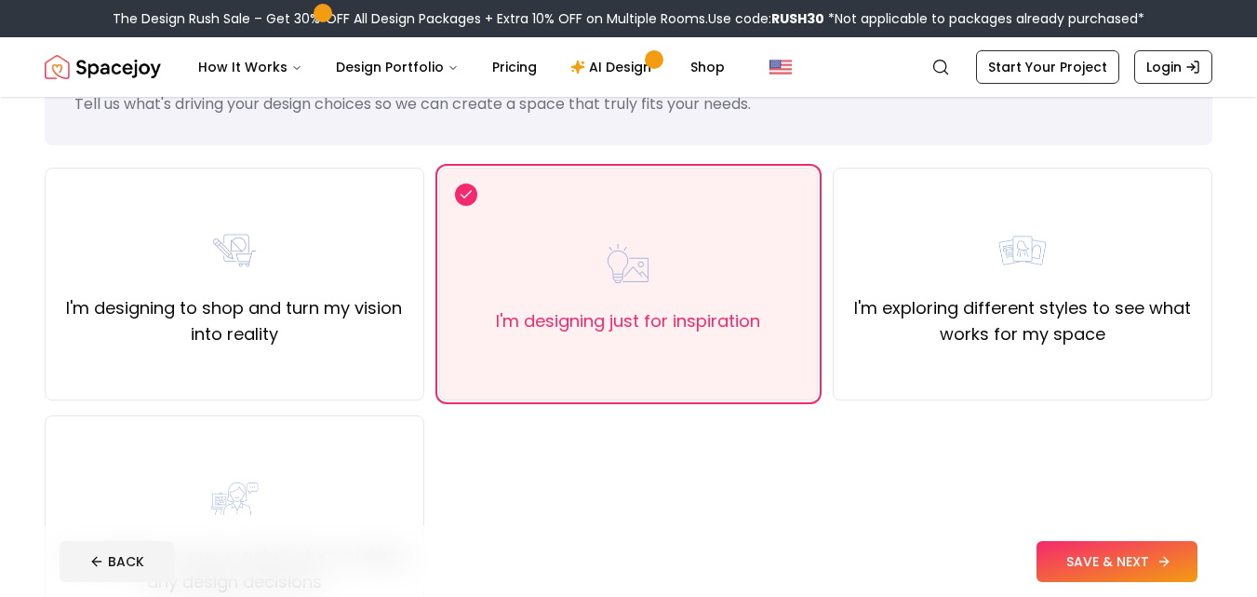
click at [1133, 558] on button "SAVE & NEXT" at bounding box center [1117, 561] width 161 height 41
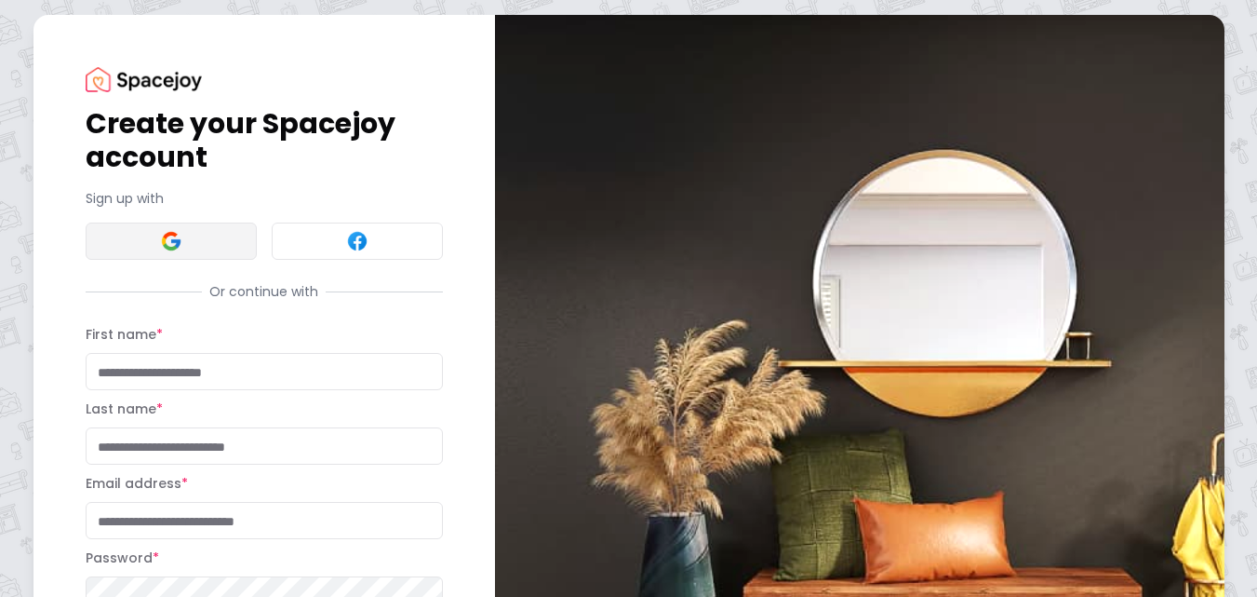
click at [174, 245] on img at bounding box center [171, 241] width 22 height 22
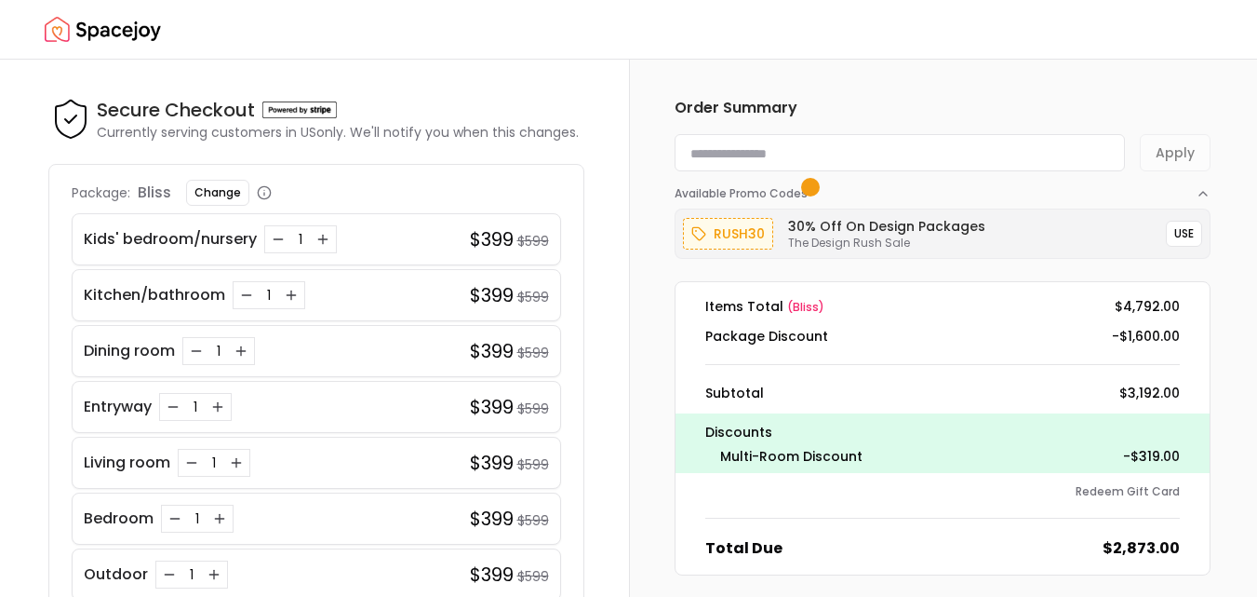
click at [1063, 513] on dl "Items Total ( bliss ) $4,792.00 Package Discount -$1,600.00 Subtotal $3,192.00 …" at bounding box center [943, 428] width 536 height 294
